Goal: Task Accomplishment & Management: Manage account settings

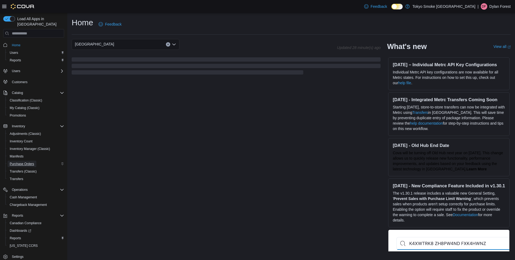
click at [33, 162] on span "Purchase Orders" at bounding box center [22, 164] width 25 height 4
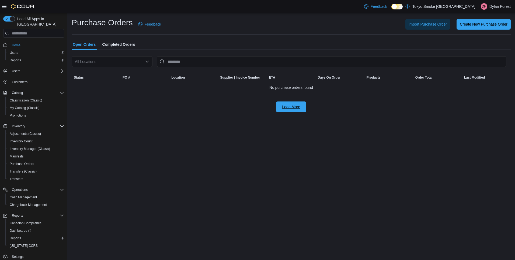
click at [291, 107] on span "Load More" at bounding box center [291, 106] width 18 height 5
click at [116, 63] on div "All Locations" at bounding box center [112, 61] width 81 height 11
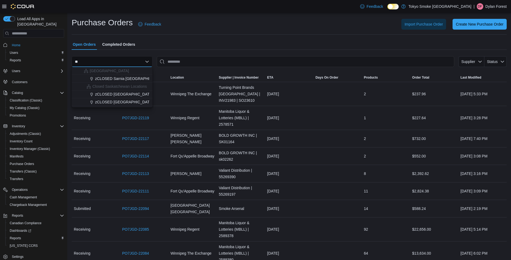
type input "*"
type input "***"
click at [119, 71] on span "[PERSON_NAME] [PERSON_NAME]" at bounding box center [123, 70] width 63 height 5
